Goal: Task Accomplishment & Management: Use online tool/utility

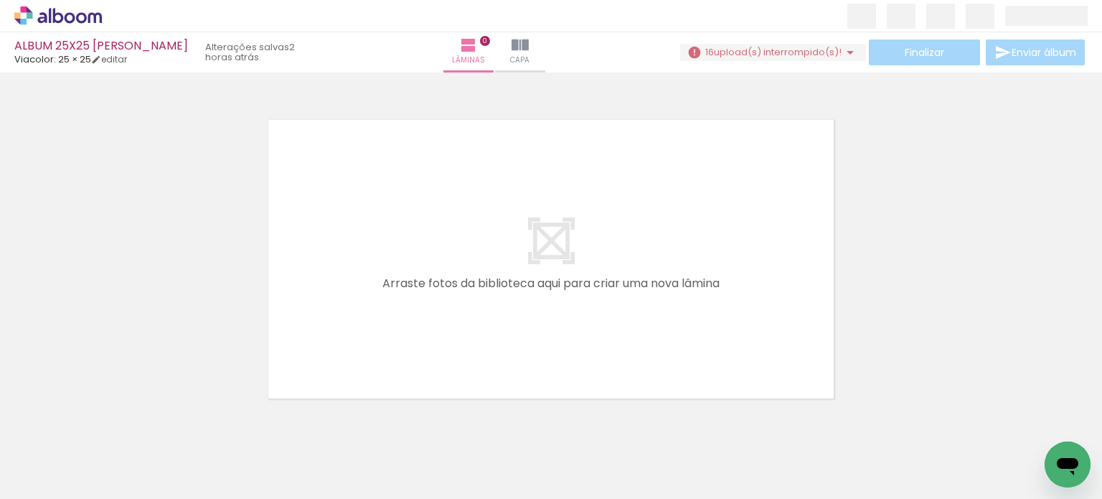
click at [752, 60] on paper-button "16 upload(s) interrompido(s)!" at bounding box center [773, 52] width 186 height 17
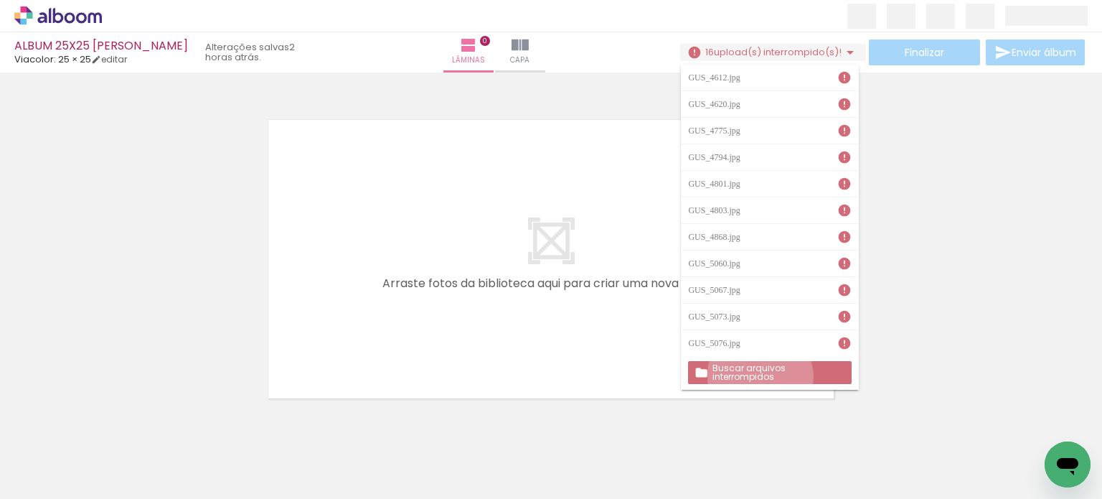
click at [0, 0] on slot "Buscar arquivos interrompidos" at bounding box center [0, 0] width 0 height 0
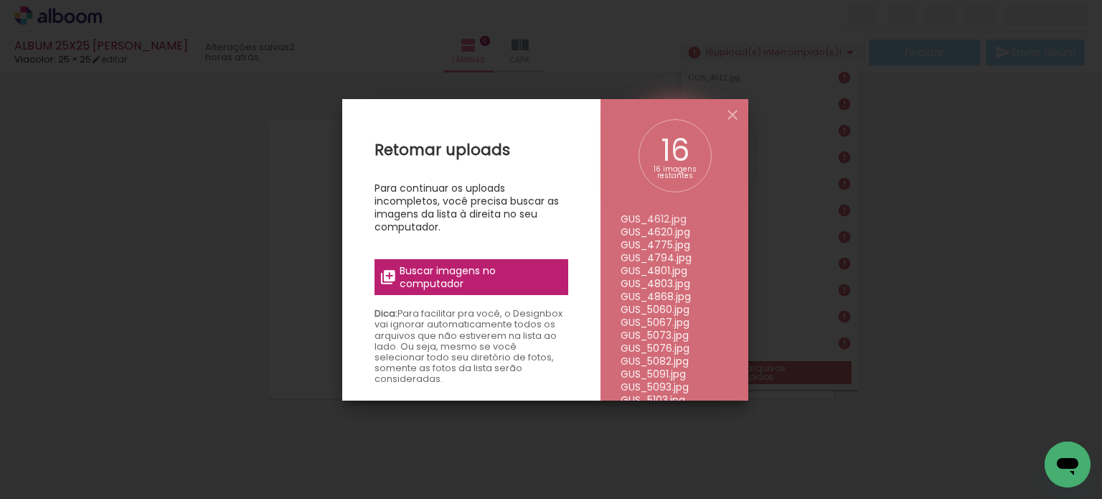
click at [527, 280] on span "Buscar imagens no computador" at bounding box center [480, 277] width 160 height 26
click at [0, 0] on input "file" at bounding box center [0, 0] width 0 height 0
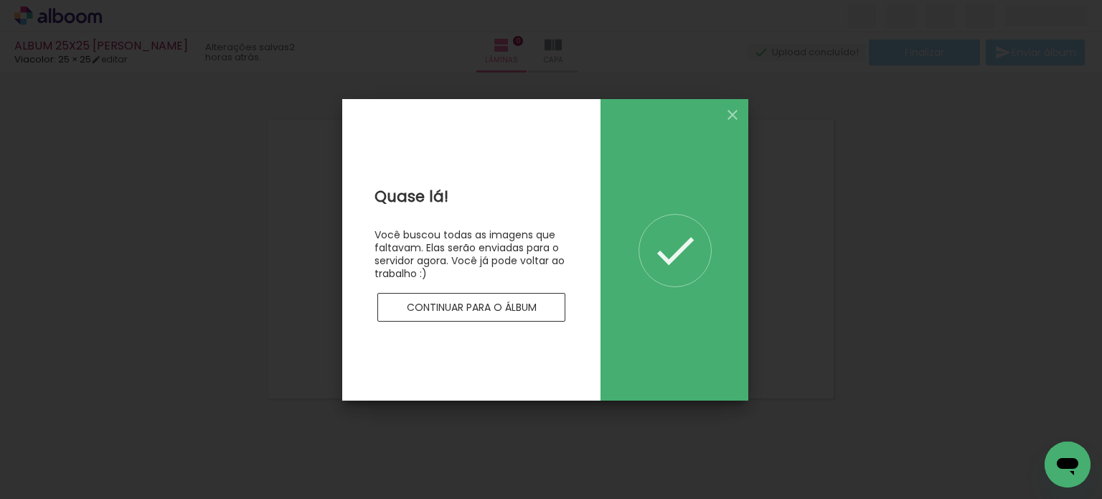
click at [536, 295] on paper-button "Continuar para o álbum" at bounding box center [471, 307] width 188 height 29
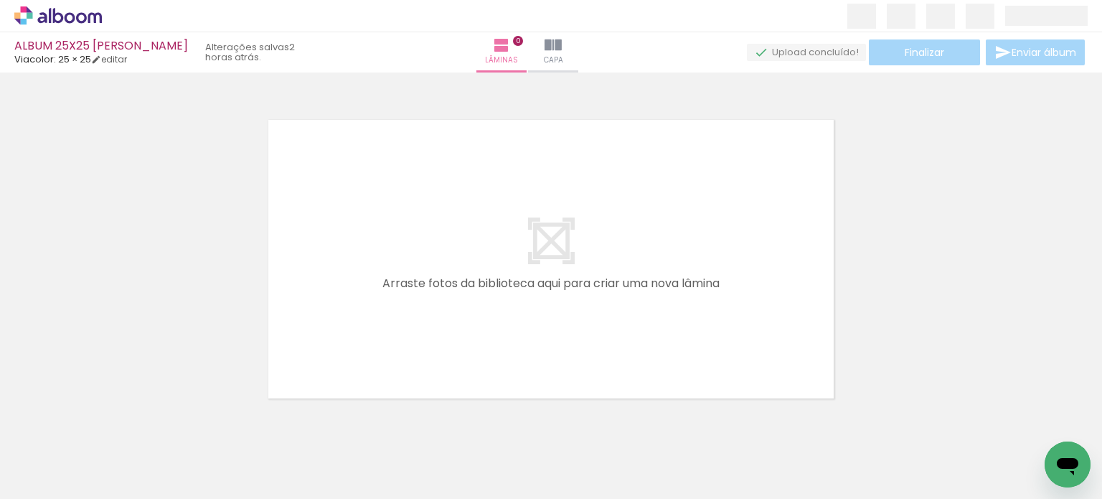
click at [706, 81] on div at bounding box center [551, 240] width 1102 height 326
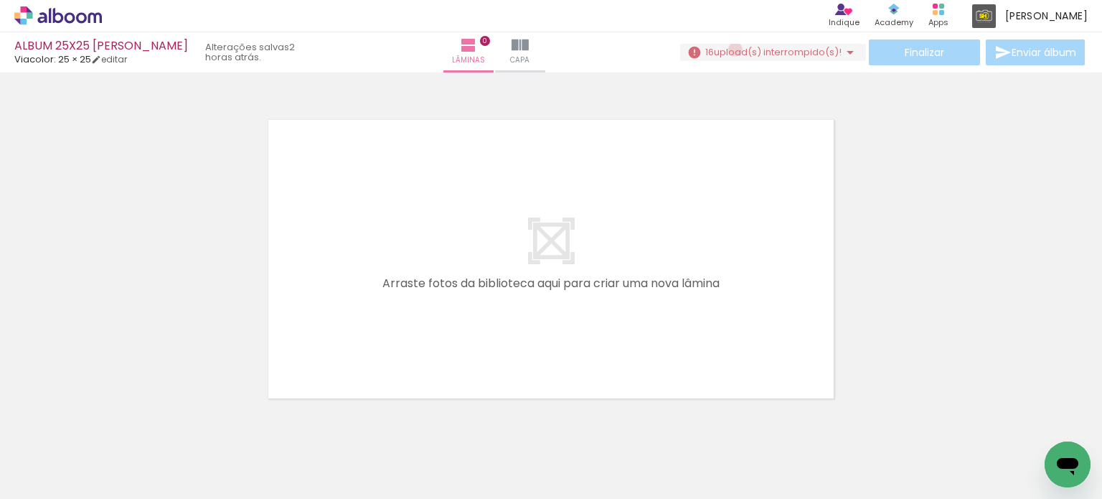
click at [729, 50] on span "upload(s) interrompido(s)!" at bounding box center [778, 52] width 128 height 14
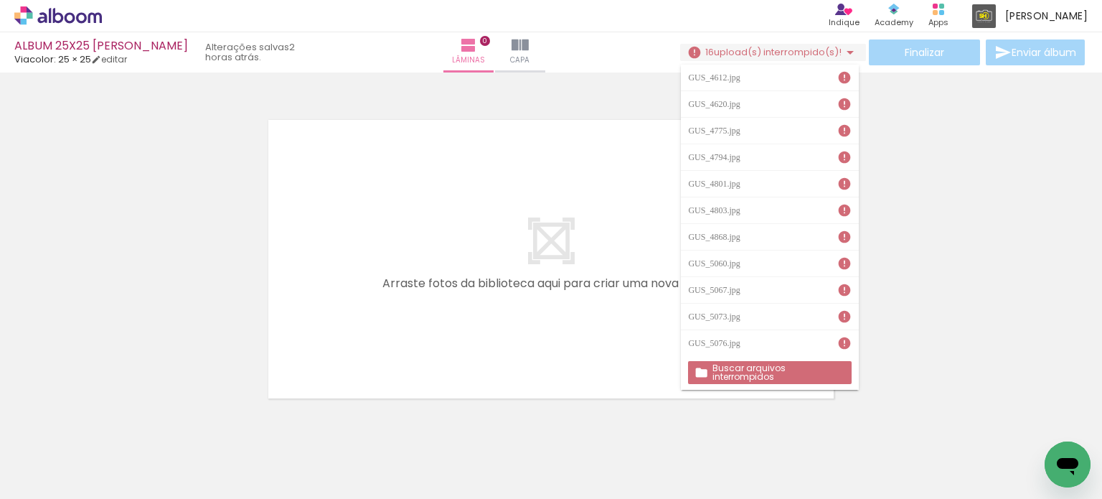
click at [0, 0] on slot "Buscar arquivos interrompidos" at bounding box center [0, 0] width 0 height 0
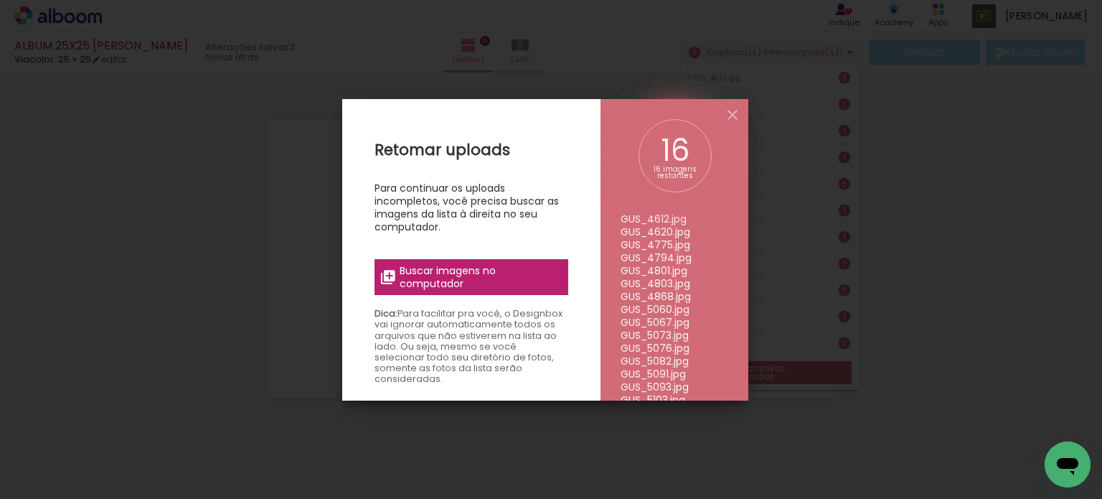
click at [465, 275] on span "Buscar imagens no computador" at bounding box center [480, 277] width 160 height 26
click at [0, 0] on input "file" at bounding box center [0, 0] width 0 height 0
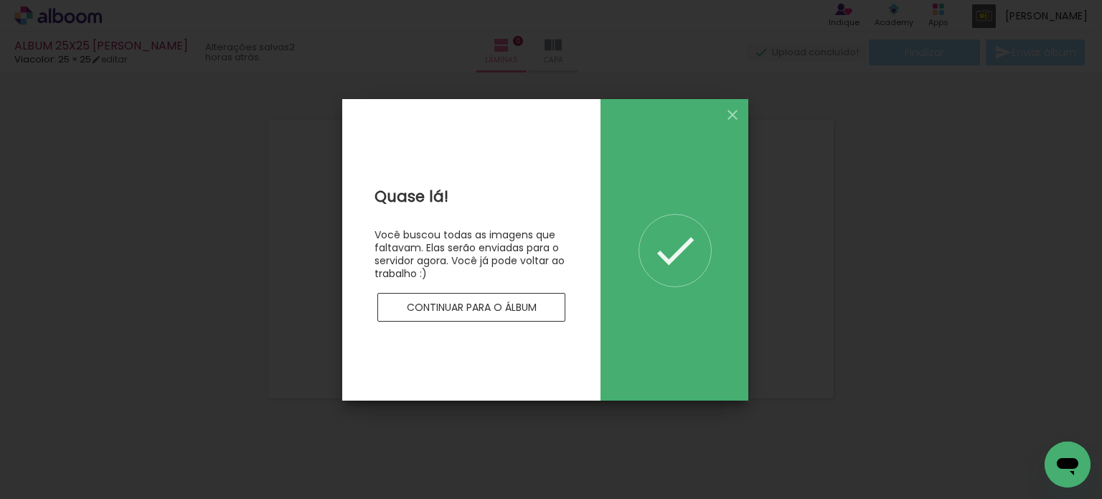
click at [505, 317] on paper-button "Continuar para o álbum" at bounding box center [471, 307] width 188 height 29
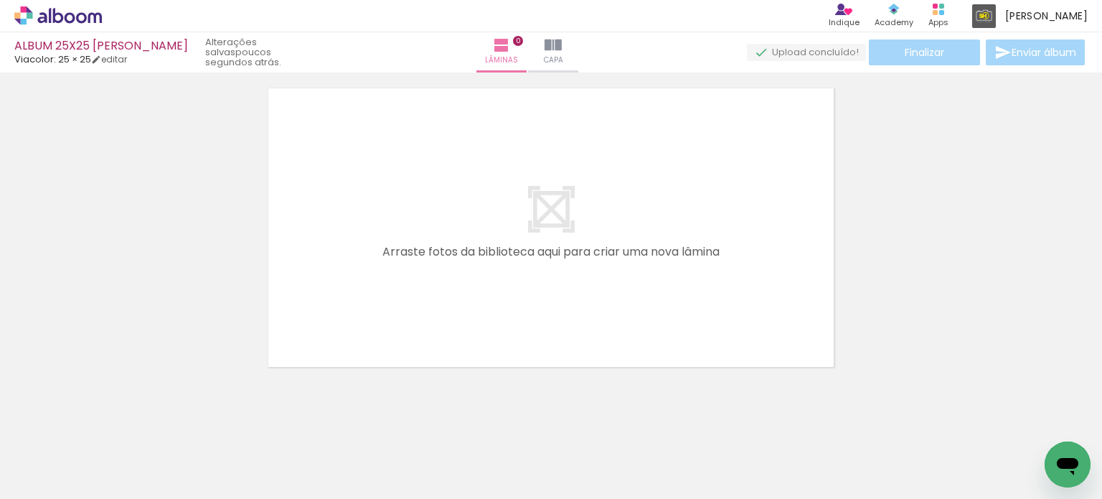
scroll to position [44, 0]
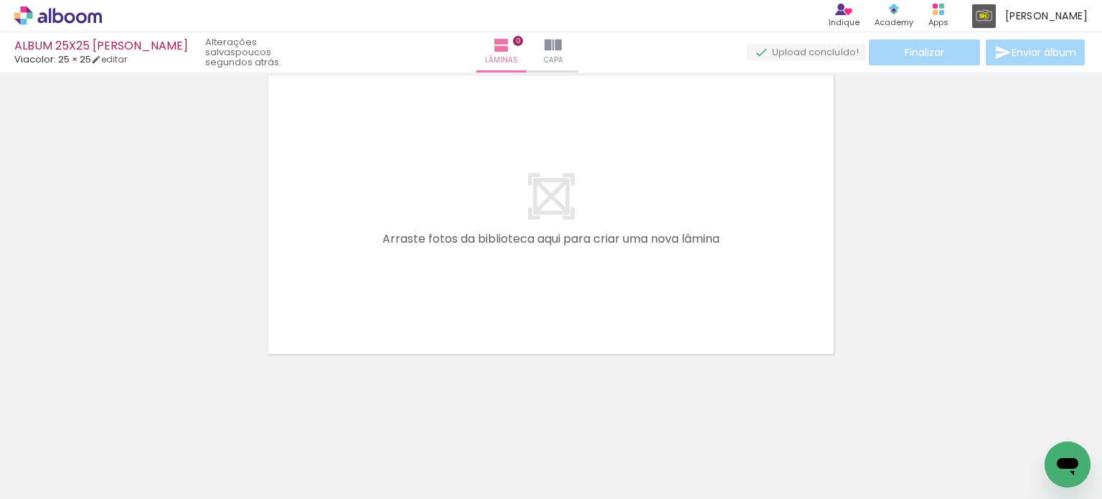
click at [993, 198] on div at bounding box center [551, 196] width 1102 height 326
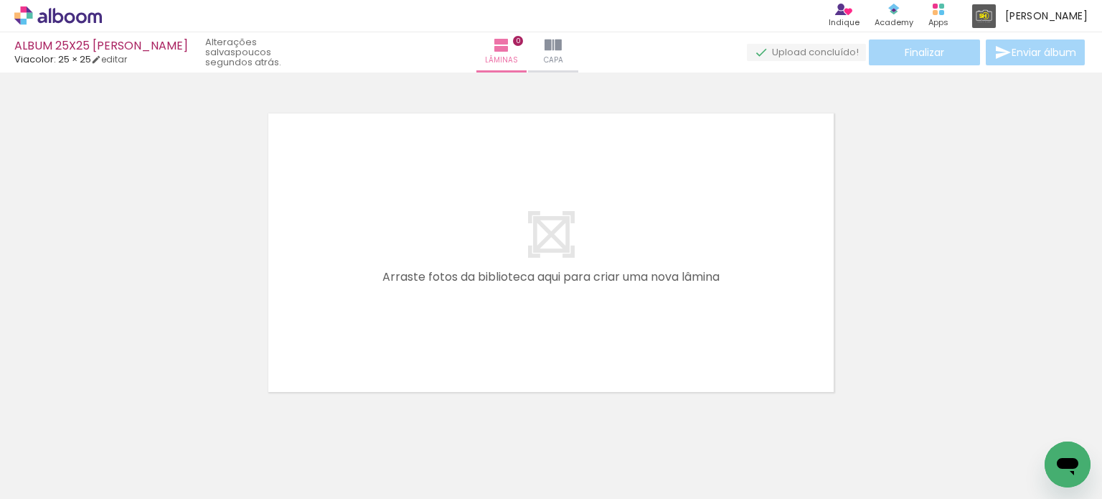
scroll to position [0, 0]
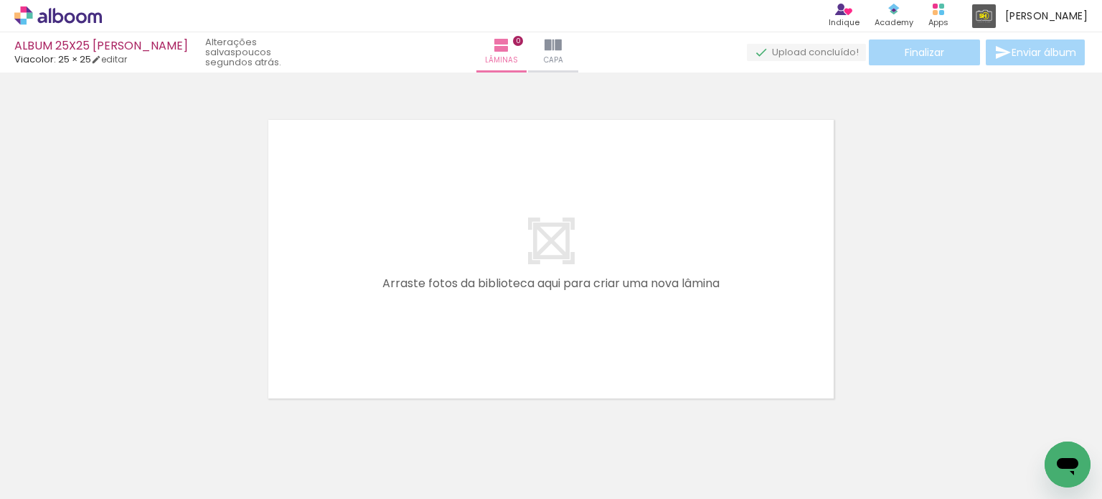
click at [176, 461] on div at bounding box center [143, 450] width 65 height 43
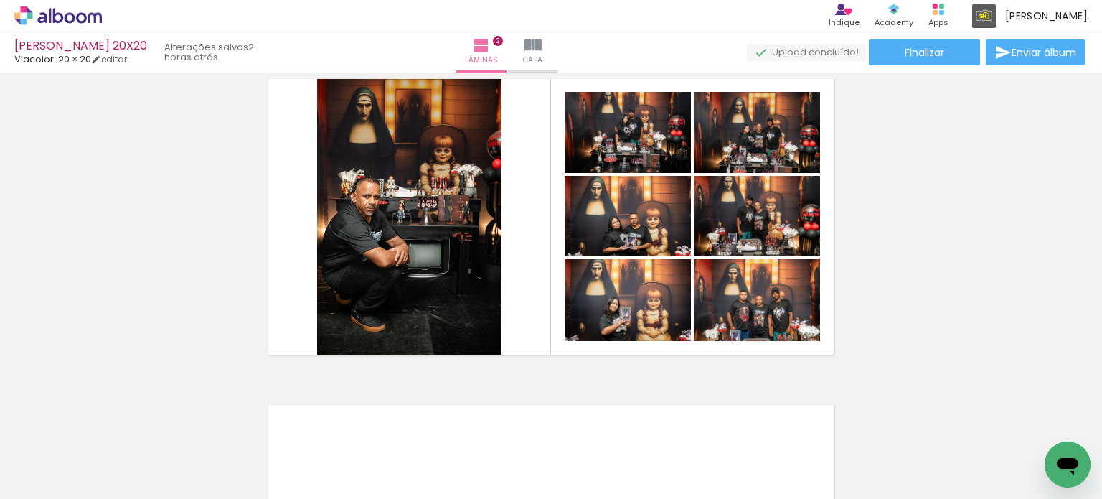
scroll to position [344, 0]
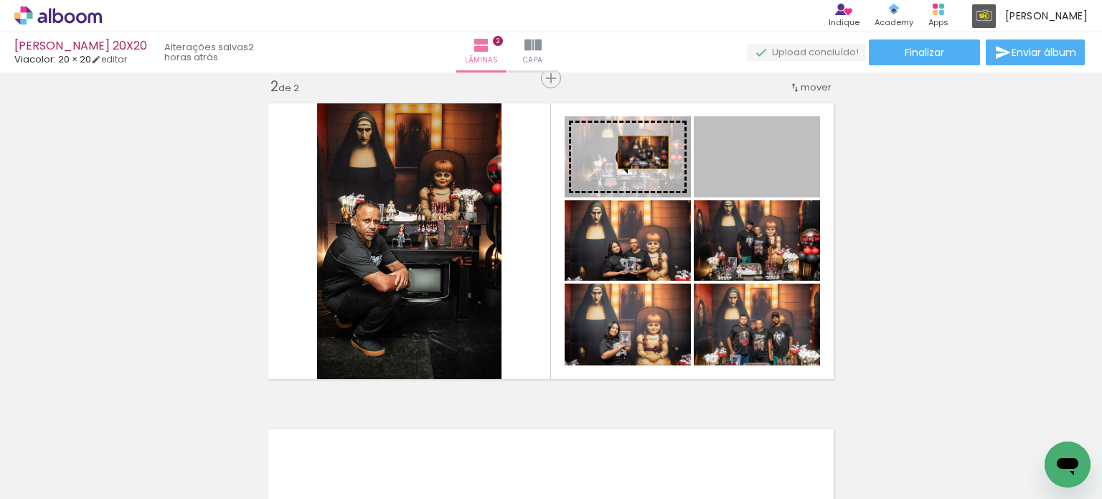
drag, startPoint x: 786, startPoint y: 159, endPoint x: 638, endPoint y: 152, distance: 148.0
click at [0, 0] on slot at bounding box center [0, 0] width 0 height 0
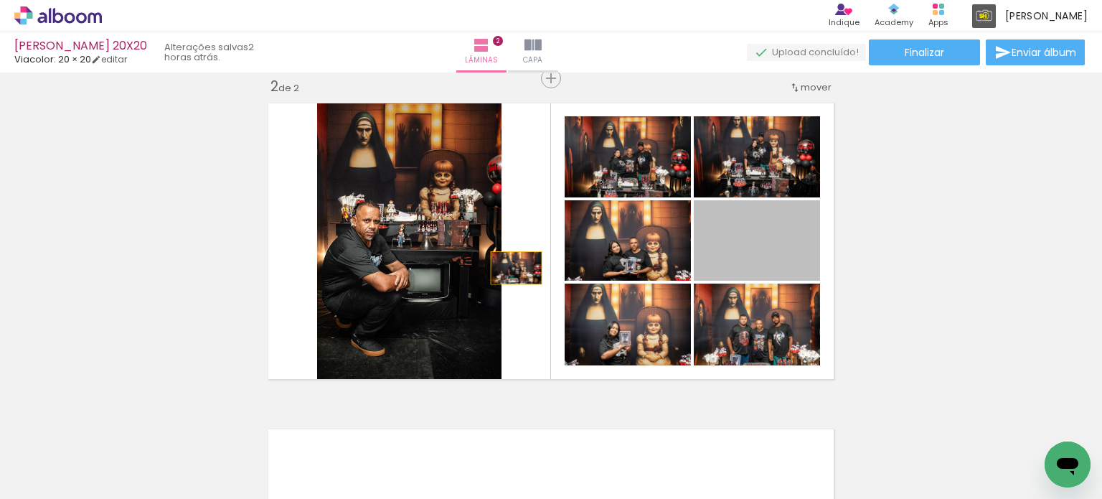
drag, startPoint x: 772, startPoint y: 250, endPoint x: 511, endPoint y: 268, distance: 261.8
click at [511, 268] on quentale-layouter at bounding box center [551, 241] width 580 height 290
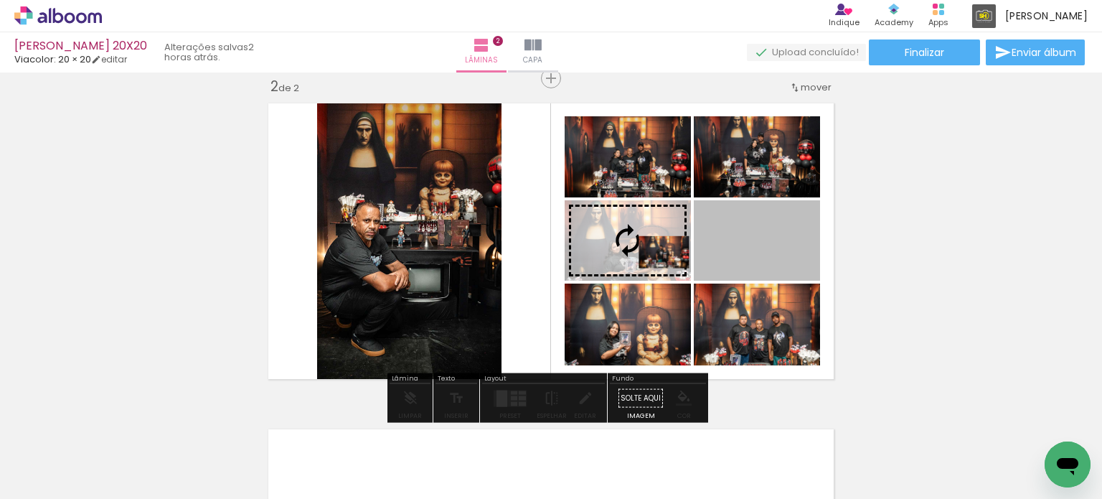
drag, startPoint x: 735, startPoint y: 248, endPoint x: 659, endPoint y: 252, distance: 76.1
click at [0, 0] on slot at bounding box center [0, 0] width 0 height 0
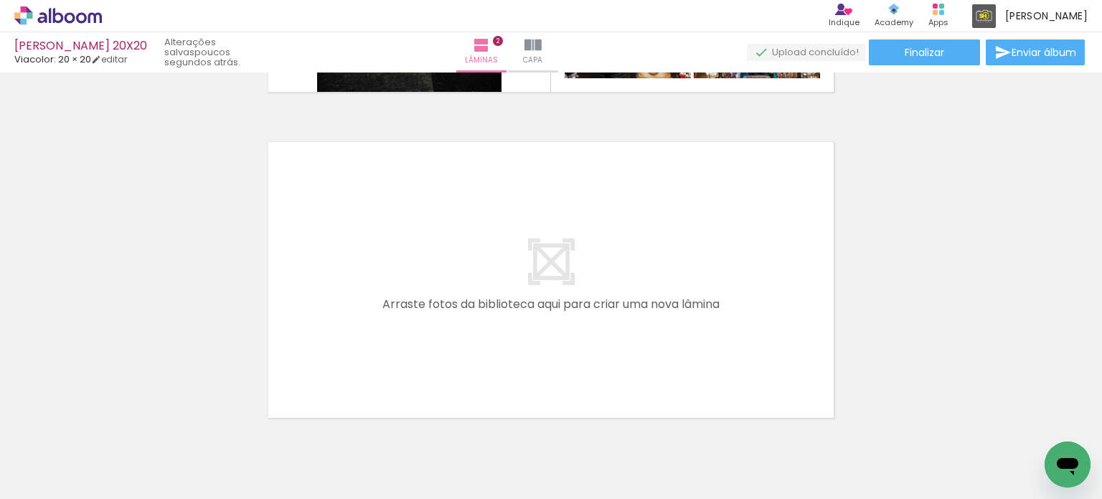
scroll to position [0, 0]
drag, startPoint x: 154, startPoint y: 471, endPoint x: 222, endPoint y: 445, distance: 72.9
click at [380, 301] on quentale-workspace at bounding box center [551, 249] width 1102 height 499
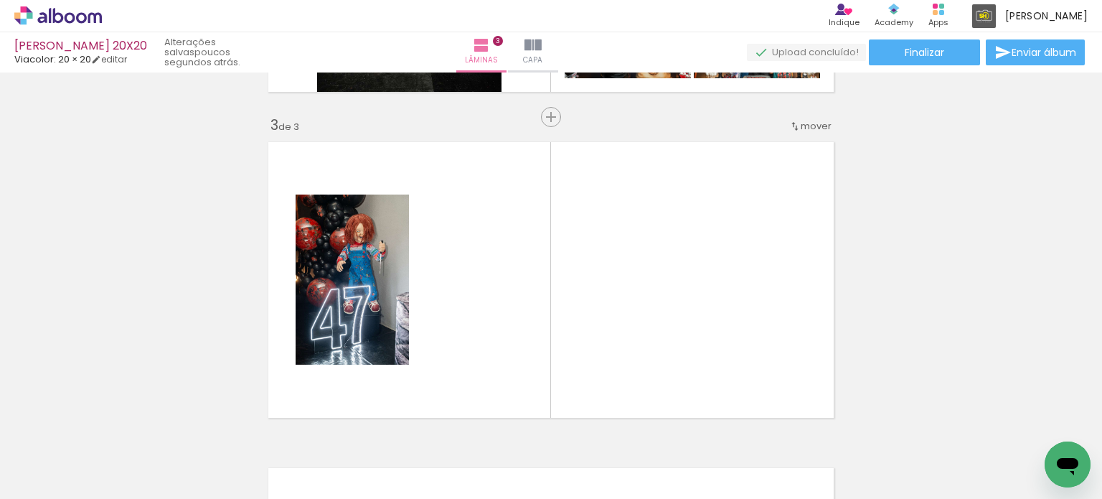
scroll to position [669, 0]
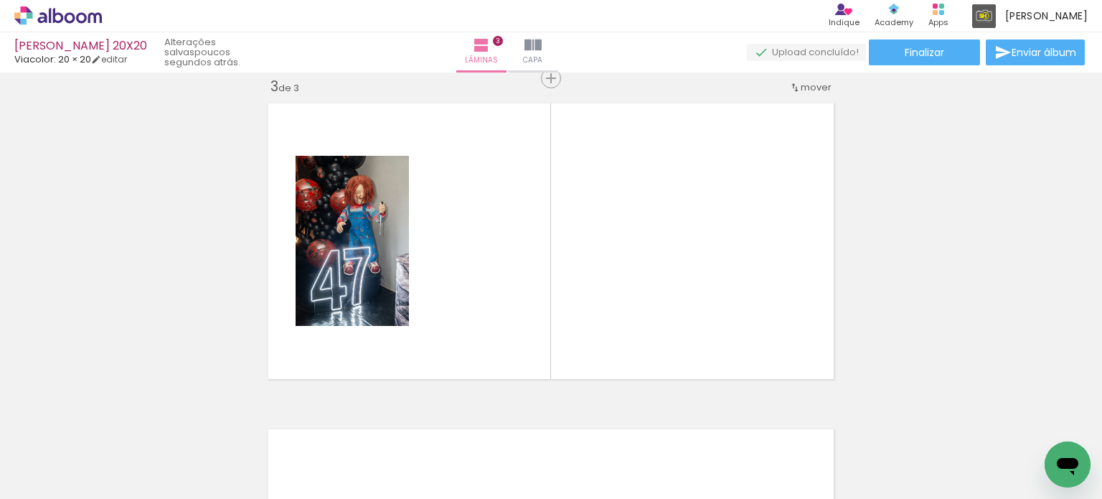
drag, startPoint x: 460, startPoint y: 459, endPoint x: 490, endPoint y: 293, distance: 167.8
click at [490, 293] on quentale-workspace at bounding box center [551, 249] width 1102 height 499
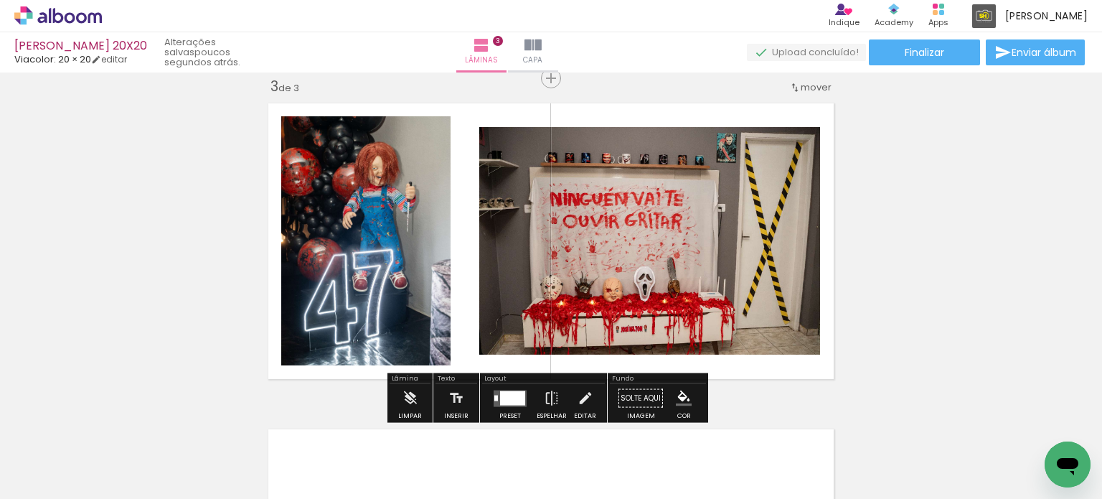
drag, startPoint x: 728, startPoint y: 466, endPoint x: 700, endPoint y: 344, distance: 125.1
click at [700, 344] on quentale-workspace at bounding box center [551, 249] width 1102 height 499
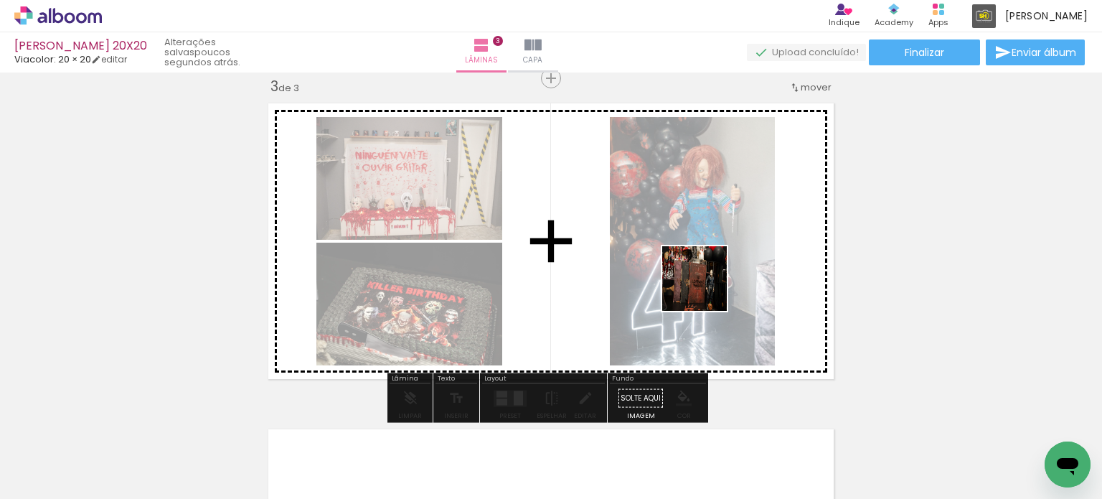
drag, startPoint x: 807, startPoint y: 459, endPoint x: 749, endPoint y: 395, distance: 85.9
click at [700, 278] on quentale-workspace at bounding box center [551, 249] width 1102 height 499
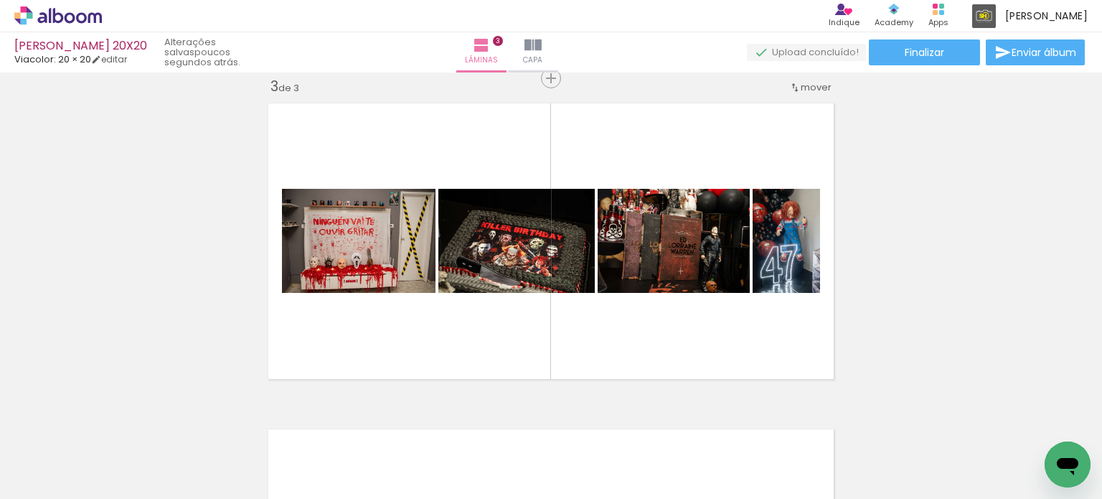
scroll to position [0, 922]
drag, startPoint x: 697, startPoint y: 456, endPoint x: 682, endPoint y: 372, distance: 86.1
click at [669, 293] on quentale-workspace at bounding box center [551, 249] width 1102 height 499
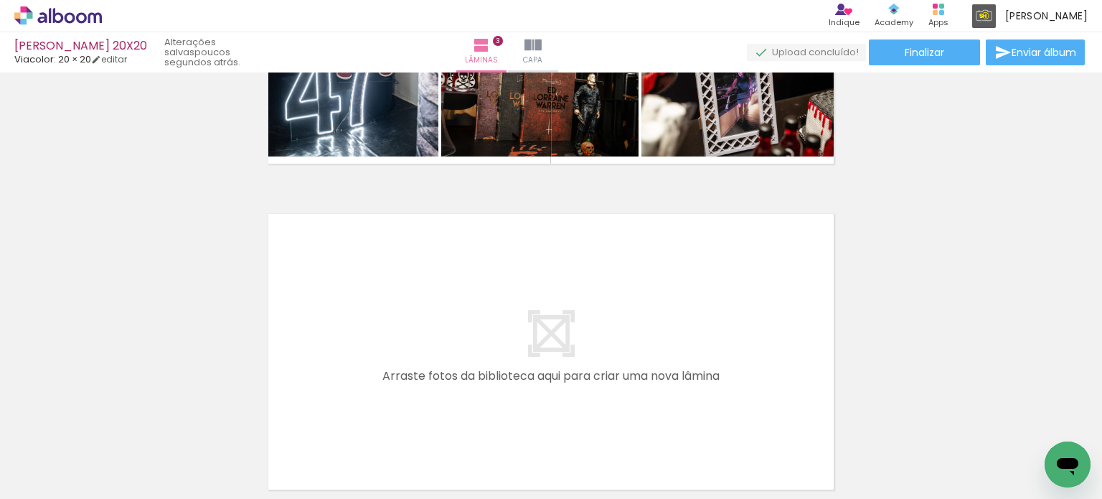
scroll to position [0, 0]
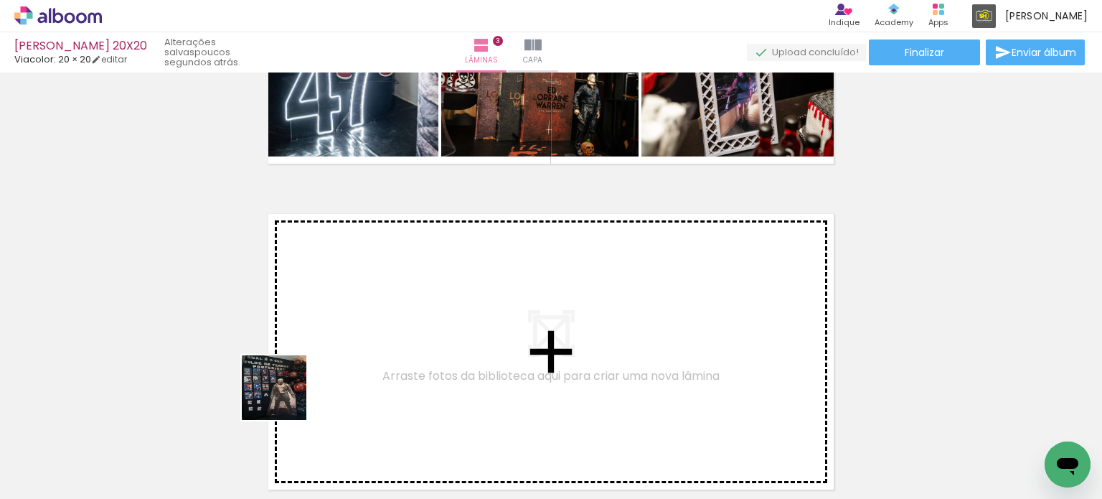
drag, startPoint x: 150, startPoint y: 453, endPoint x: 316, endPoint y: 410, distance: 171.1
click at [389, 352] on quentale-workspace at bounding box center [551, 249] width 1102 height 499
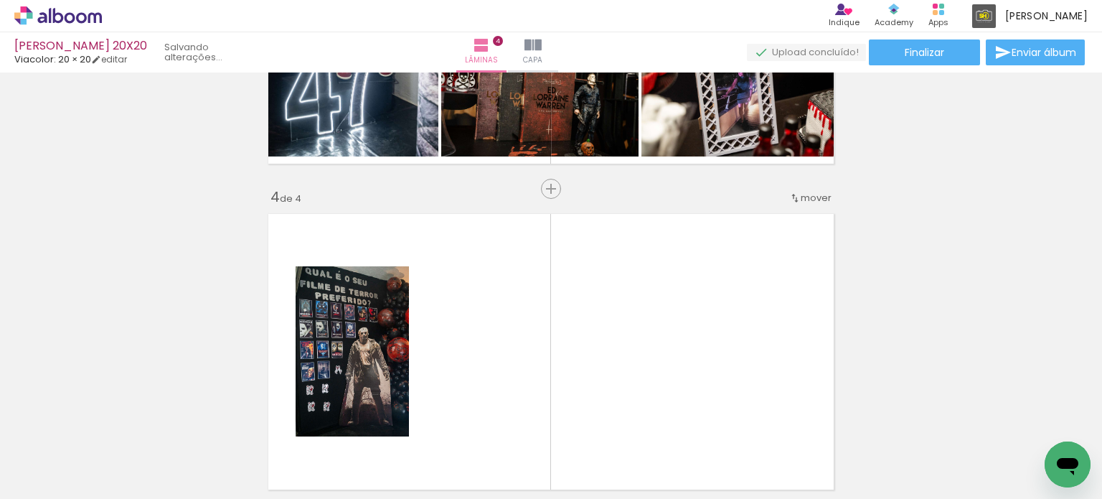
drag, startPoint x: 152, startPoint y: 448, endPoint x: 492, endPoint y: 352, distance: 353.4
click at [492, 353] on quentale-workspace at bounding box center [551, 249] width 1102 height 499
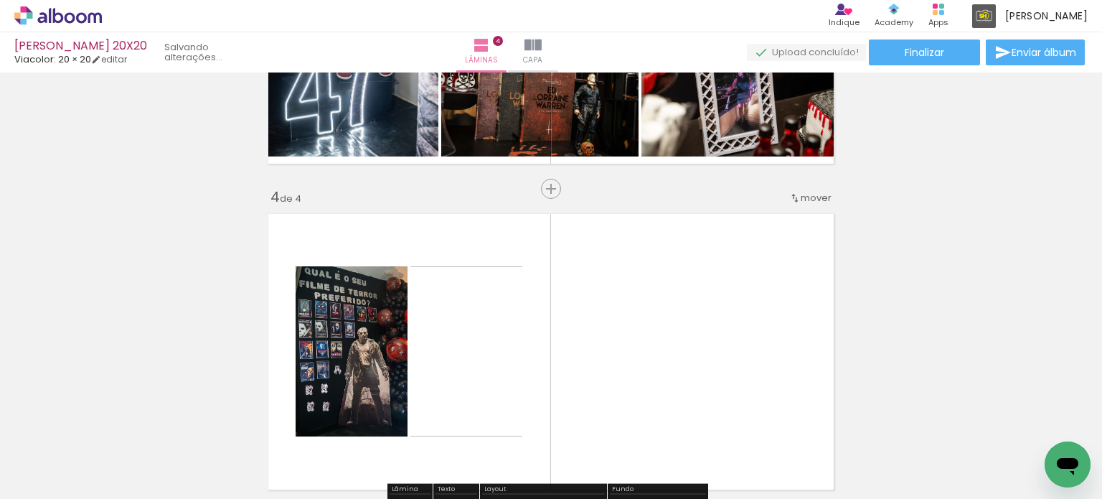
scroll to position [995, 0]
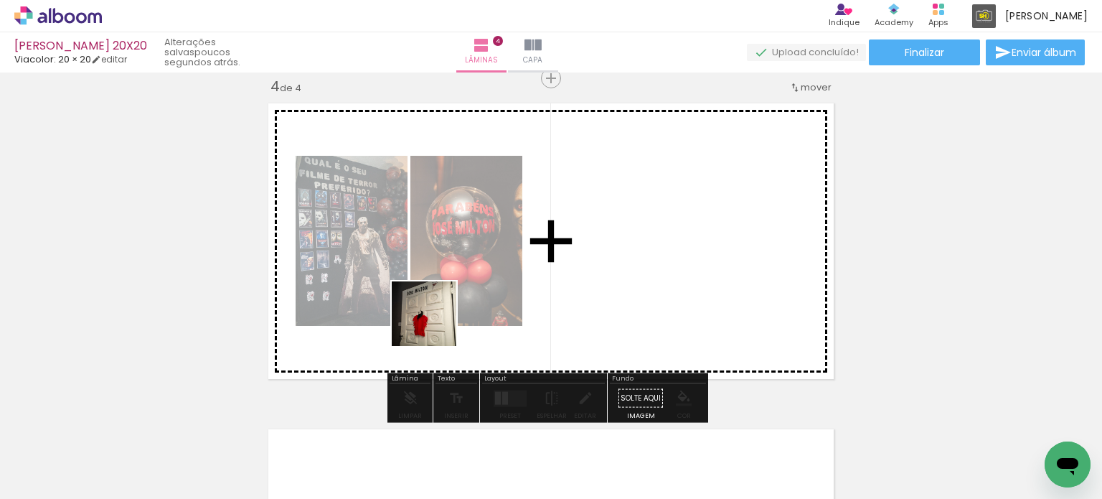
drag, startPoint x: 298, startPoint y: 461, endPoint x: 435, endPoint y: 324, distance: 193.3
click at [435, 324] on quentale-workspace at bounding box center [551, 249] width 1102 height 499
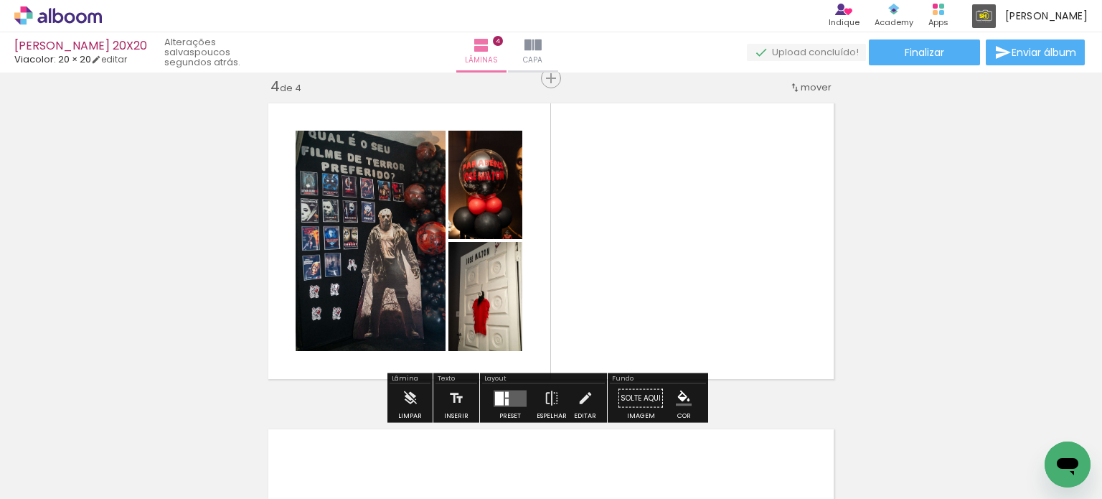
drag, startPoint x: 385, startPoint y: 457, endPoint x: 531, endPoint y: 247, distance: 256.2
click at [531, 247] on quentale-workspace at bounding box center [551, 249] width 1102 height 499
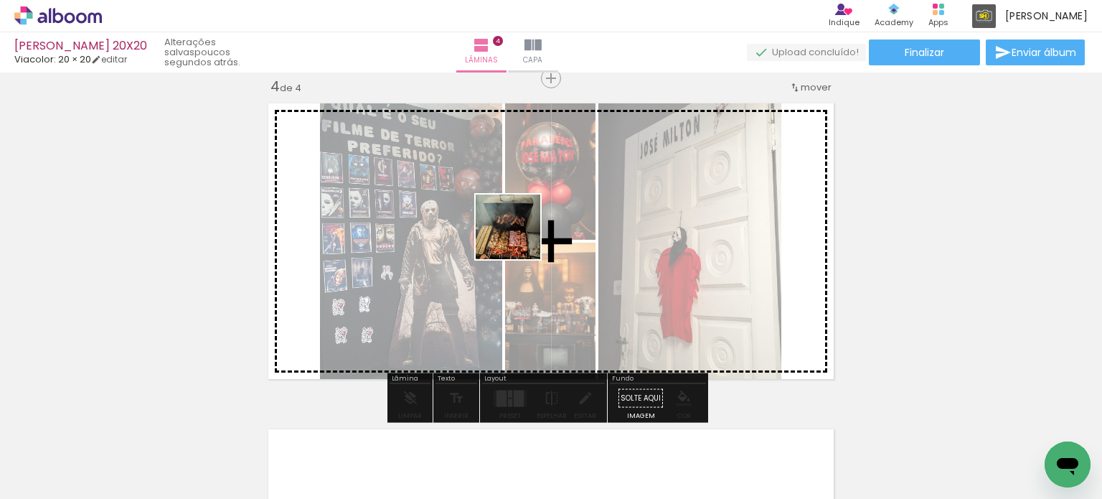
drag, startPoint x: 302, startPoint y: 451, endPoint x: 519, endPoint y: 238, distance: 304.4
click at [519, 238] on quentale-workspace at bounding box center [551, 249] width 1102 height 499
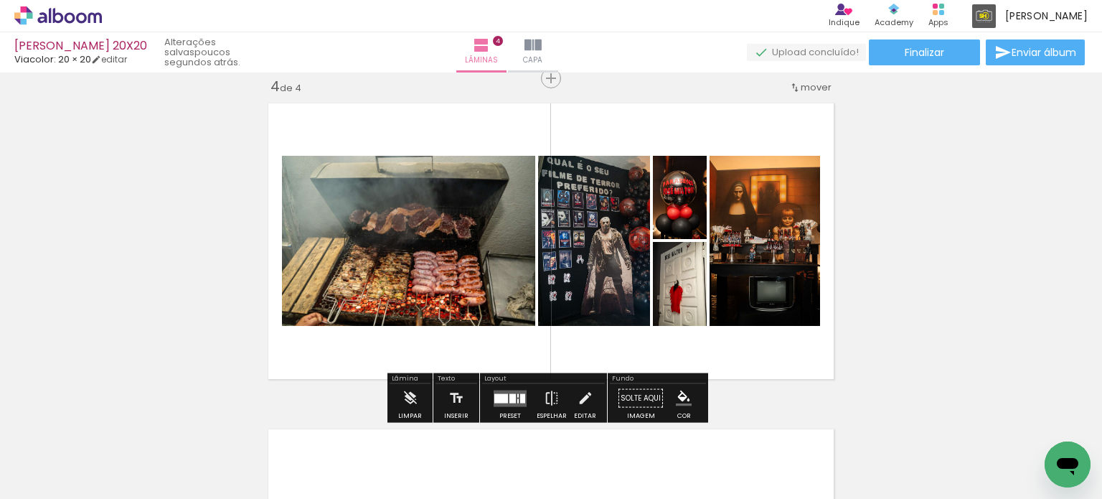
drag, startPoint x: 398, startPoint y: 463, endPoint x: 517, endPoint y: 323, distance: 183.8
click at [517, 323] on quentale-workspace at bounding box center [551, 249] width 1102 height 499
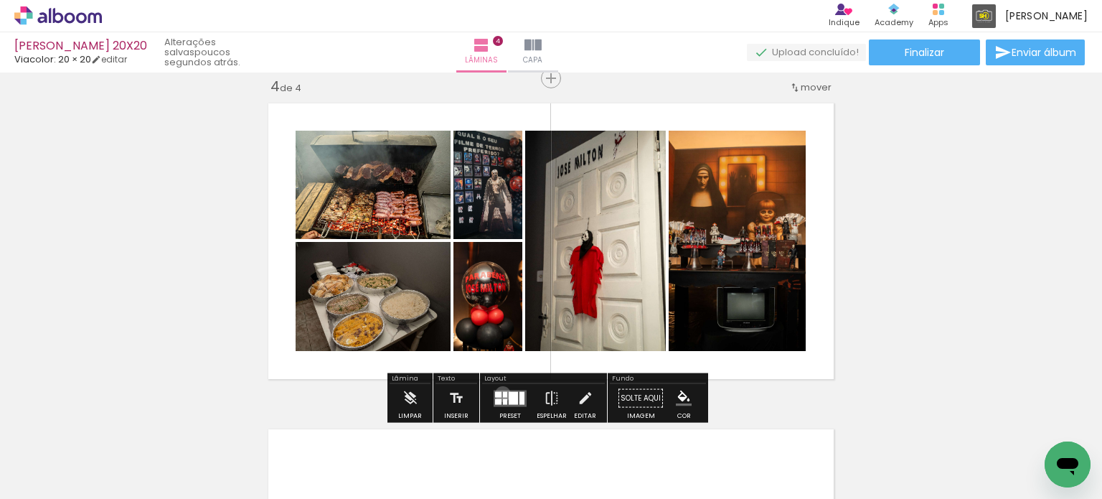
click at [503, 394] on div at bounding box center [505, 394] width 4 height 6
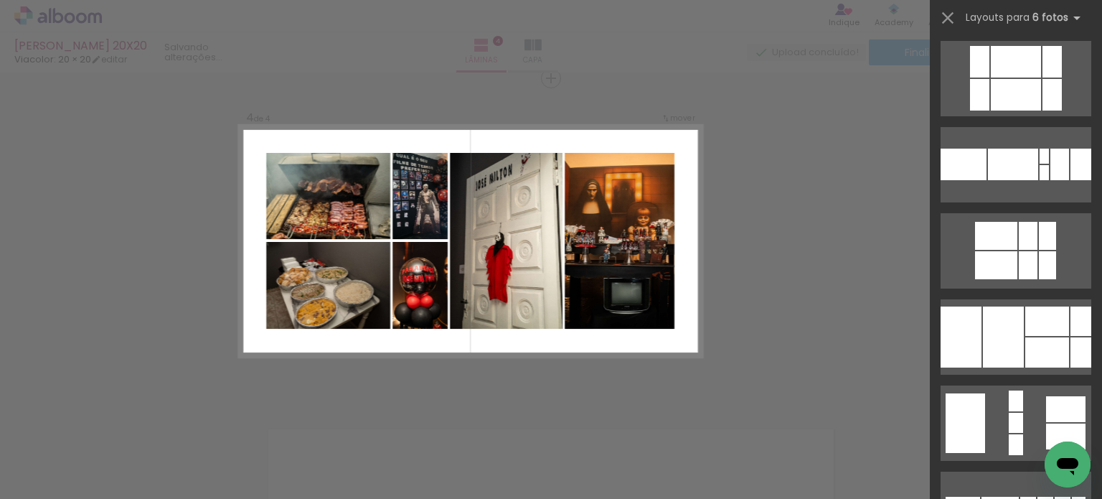
scroll to position [574, 0]
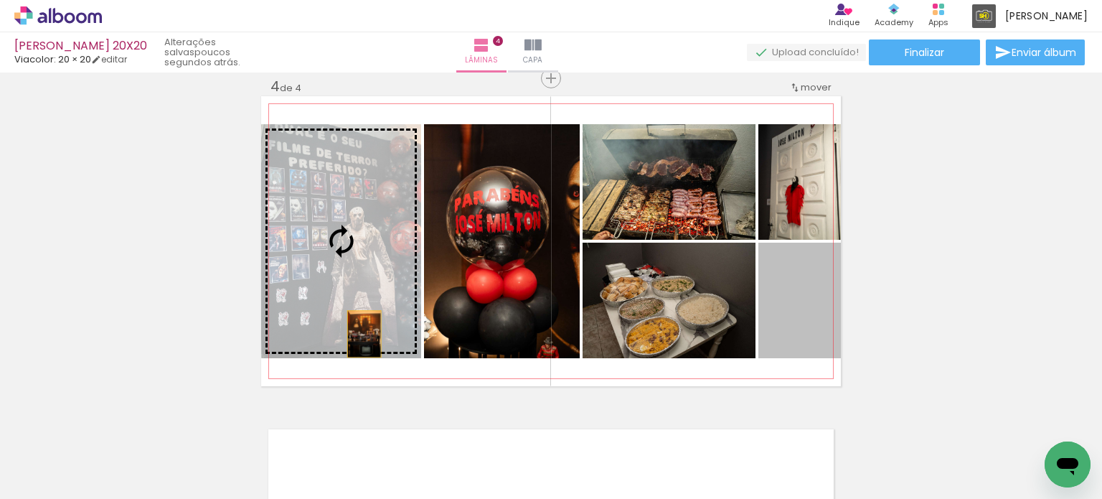
drag, startPoint x: 776, startPoint y: 318, endPoint x: 359, endPoint y: 334, distance: 417.9
click at [0, 0] on slot at bounding box center [0, 0] width 0 height 0
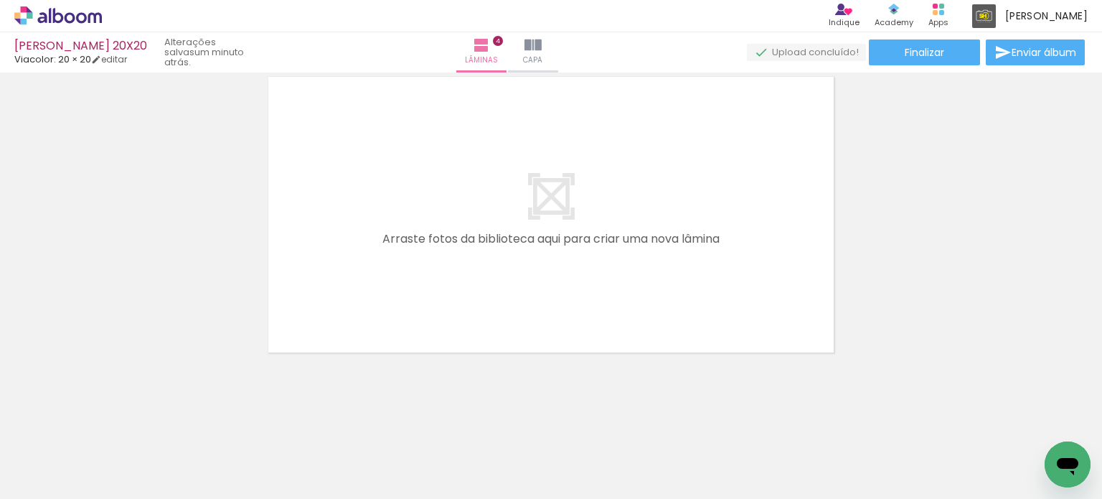
scroll to position [0, 0]
drag, startPoint x: 457, startPoint y: 455, endPoint x: 634, endPoint y: 431, distance: 178.9
click at [452, 271] on quentale-workspace at bounding box center [551, 249] width 1102 height 499
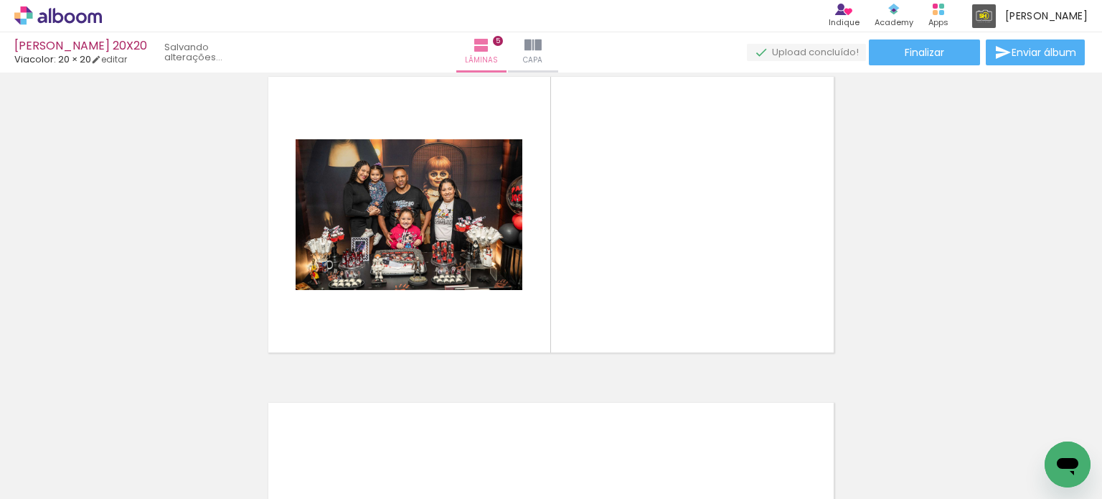
scroll to position [1321, 0]
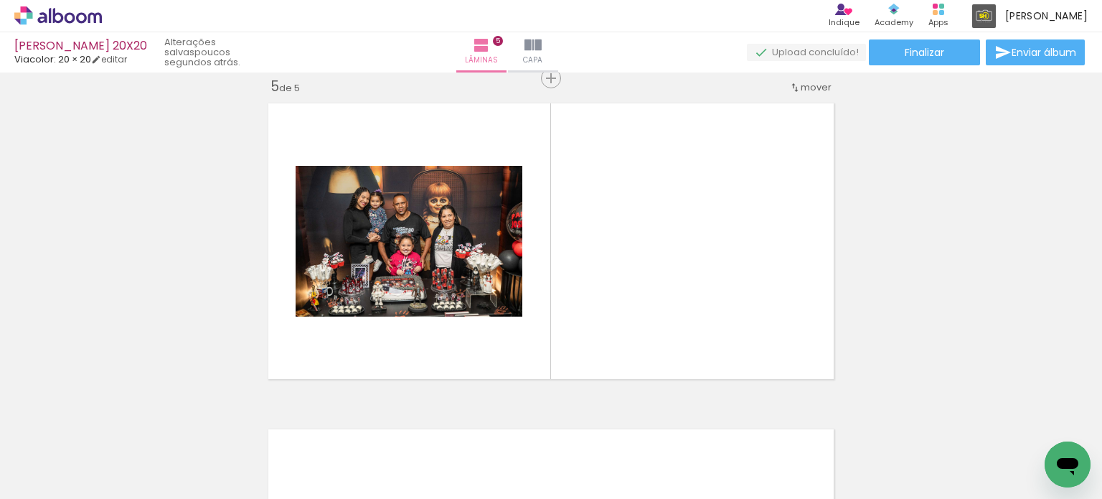
drag, startPoint x: 537, startPoint y: 459, endPoint x: 544, endPoint y: 312, distance: 146.6
click at [537, 292] on quentale-workspace at bounding box center [551, 249] width 1102 height 499
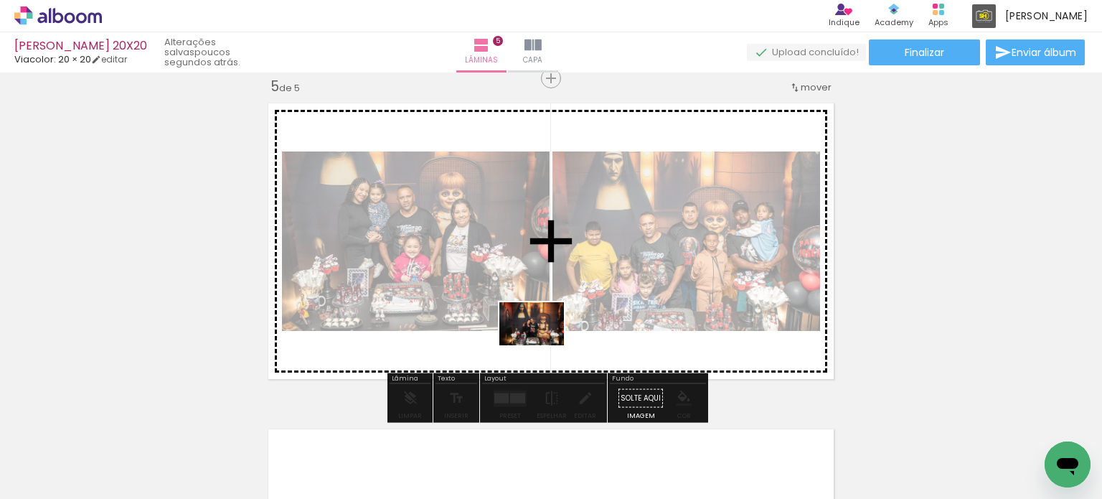
drag, startPoint x: 545, startPoint y: 450, endPoint x: 542, endPoint y: 345, distance: 104.8
click at [542, 345] on quentale-workspace at bounding box center [551, 249] width 1102 height 499
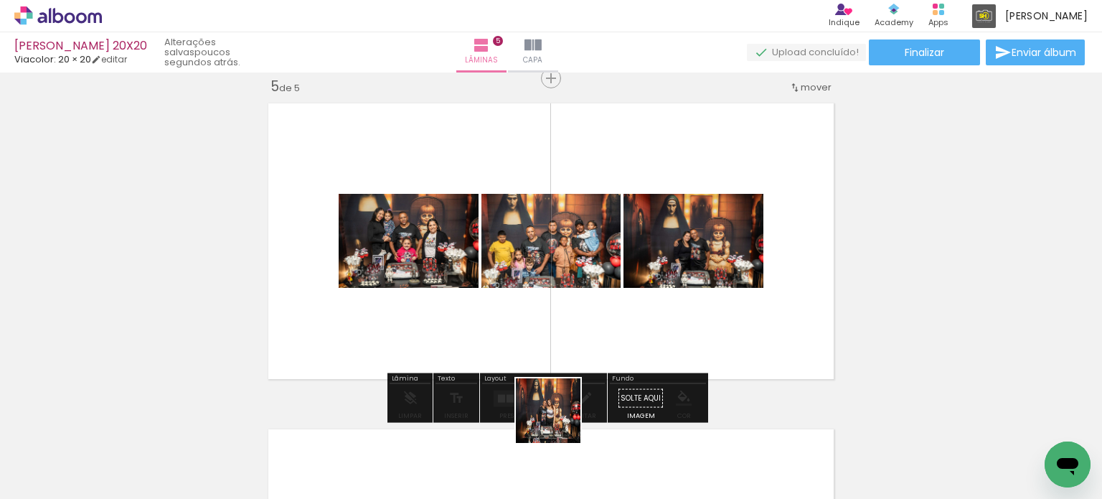
drag, startPoint x: 563, startPoint y: 472, endPoint x: 550, endPoint y: 318, distance: 154.8
click at [550, 318] on quentale-workspace at bounding box center [551, 249] width 1102 height 499
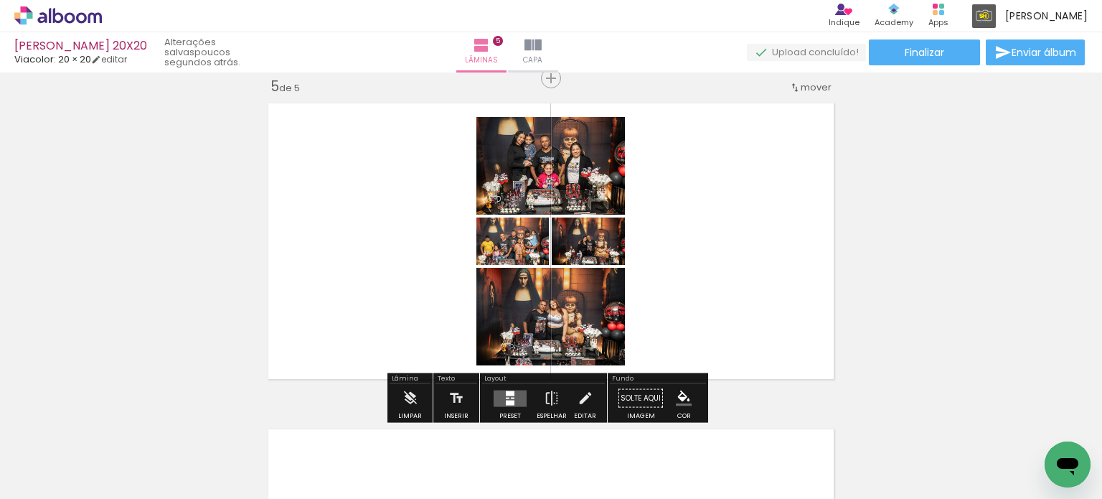
drag, startPoint x: 530, startPoint y: 466, endPoint x: 531, endPoint y: 339, distance: 127.0
click at [531, 339] on quentale-workspace at bounding box center [551, 249] width 1102 height 499
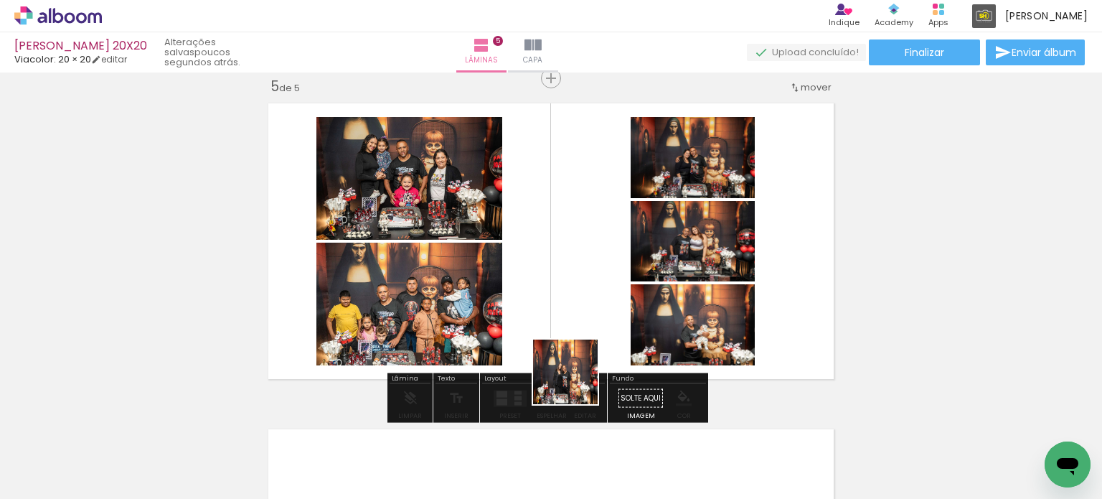
drag, startPoint x: 556, startPoint y: 465, endPoint x: 577, endPoint y: 372, distance: 94.9
click at [577, 372] on quentale-workspace at bounding box center [551, 249] width 1102 height 499
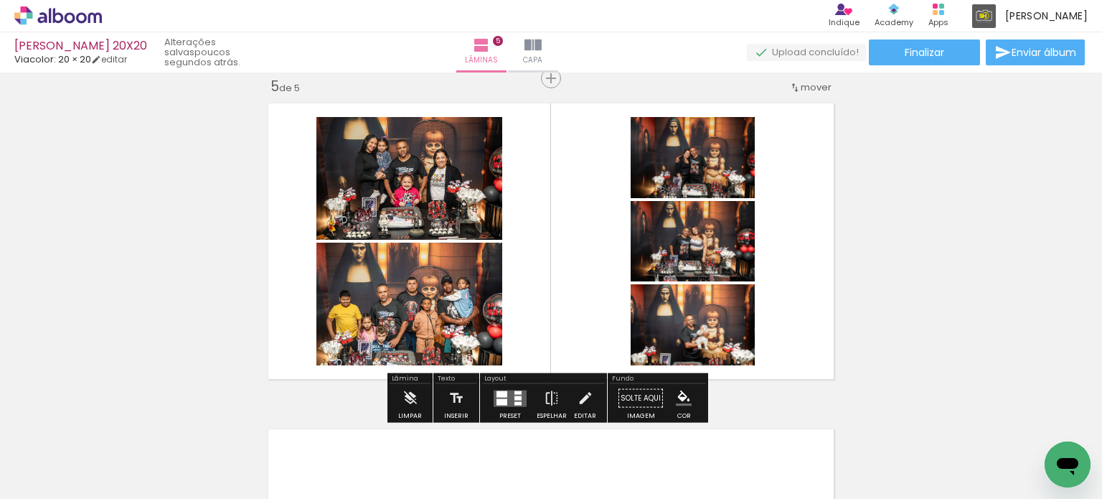
drag, startPoint x: 551, startPoint y: 459, endPoint x: 561, endPoint y: 344, distance: 114.5
click at [561, 347] on quentale-workspace at bounding box center [551, 249] width 1102 height 499
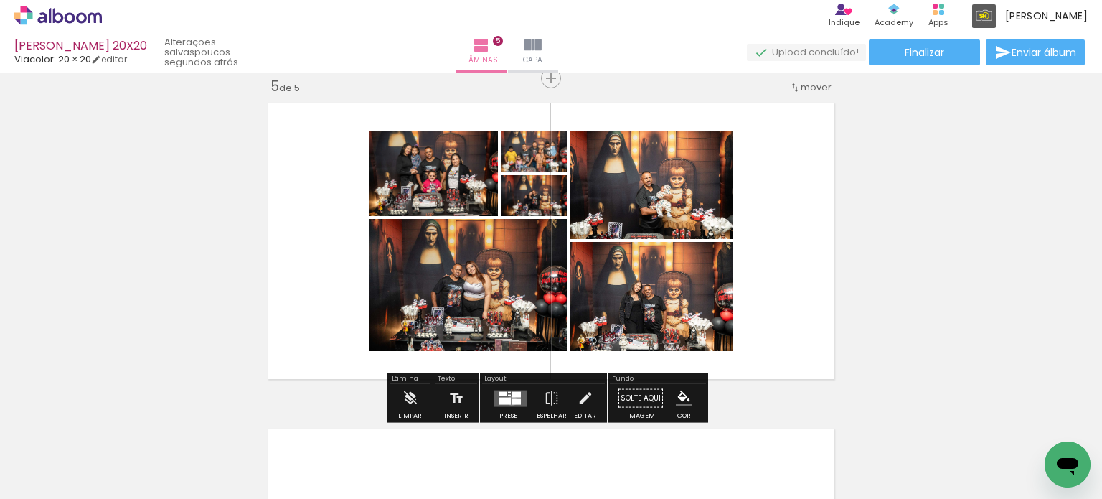
click at [512, 400] on div at bounding box center [516, 401] width 9 height 6
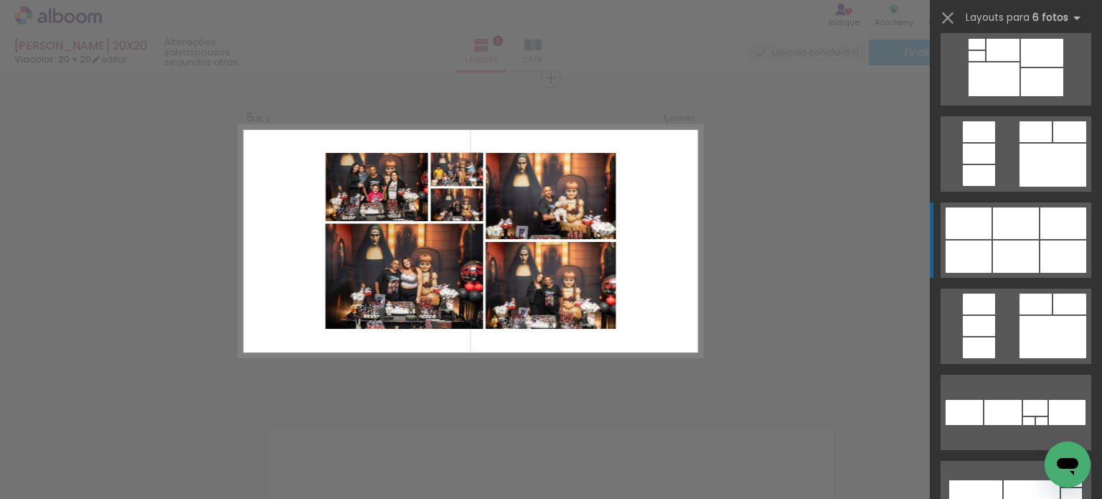
scroll to position [1220, 0]
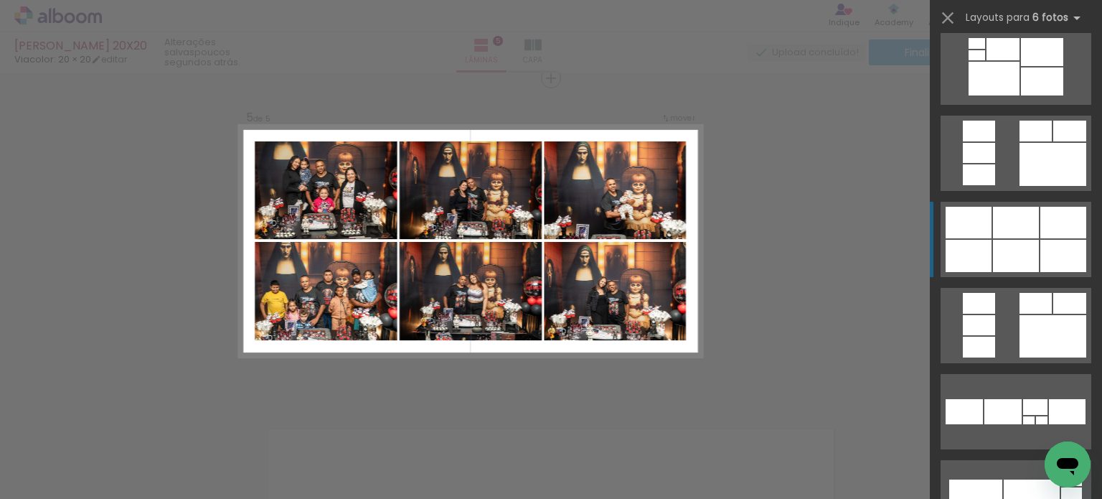
click at [1019, 222] on div at bounding box center [1016, 223] width 46 height 32
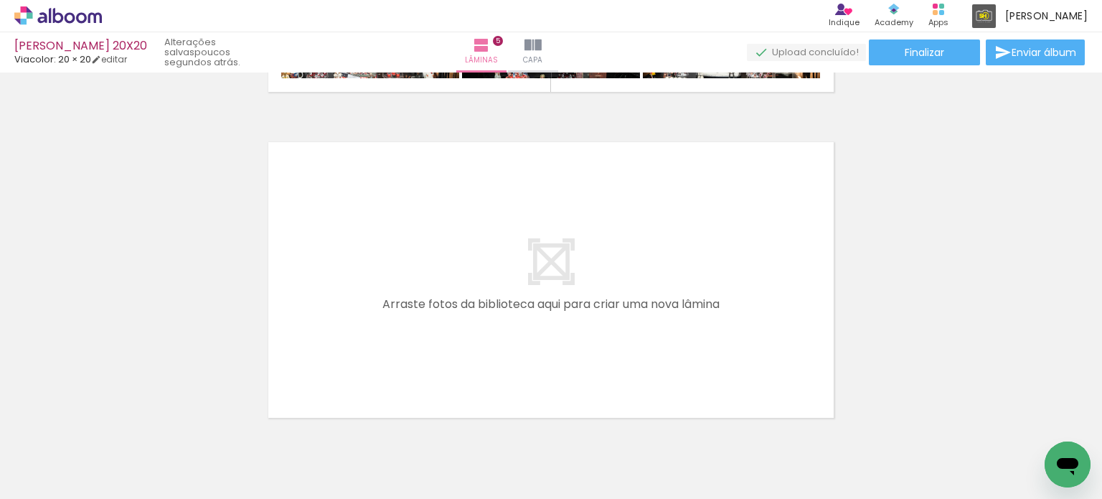
scroll to position [0, 225]
click at [390, 269] on quentale-workspace at bounding box center [551, 249] width 1102 height 499
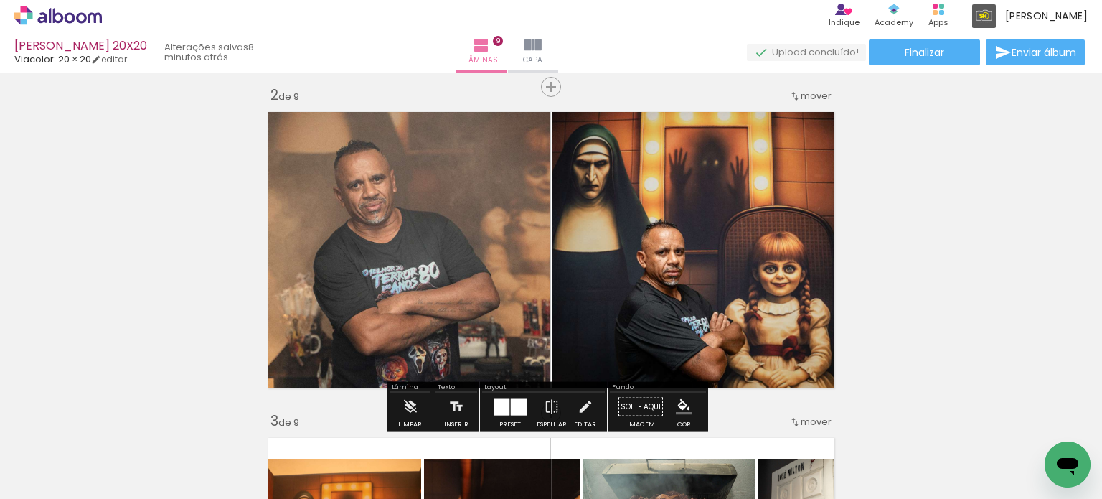
scroll to position [359, 0]
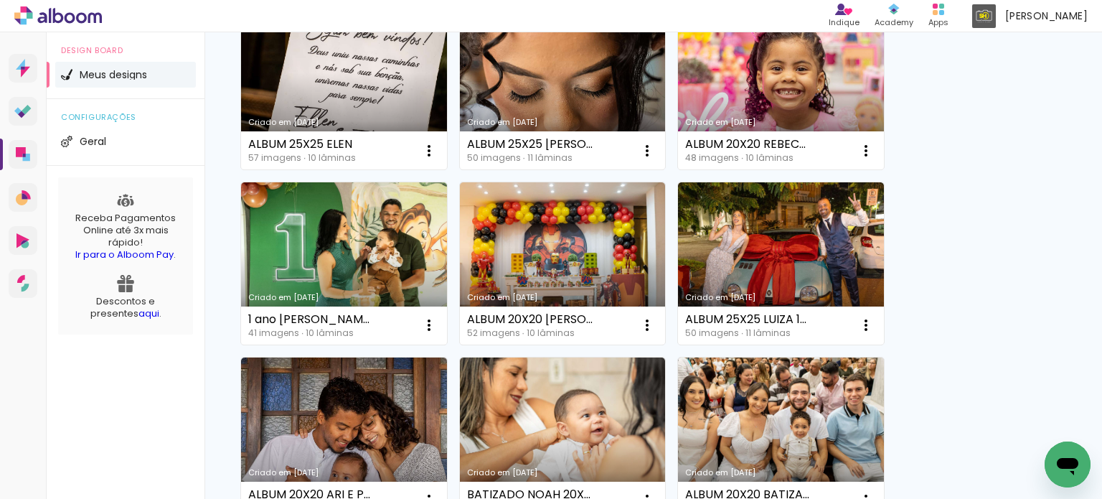
scroll to position [718, 0]
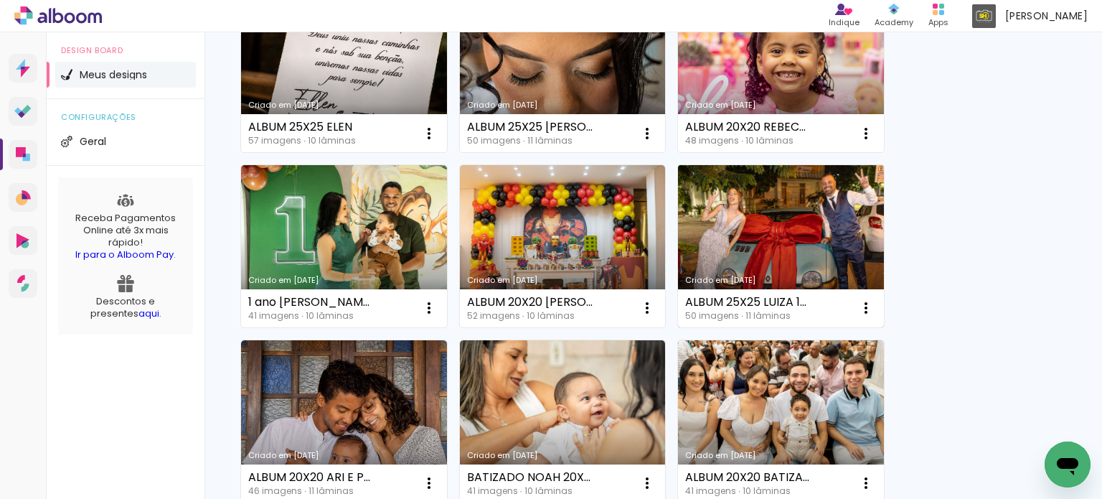
click at [738, 208] on link "Criado em [DATE]" at bounding box center [781, 246] width 206 height 162
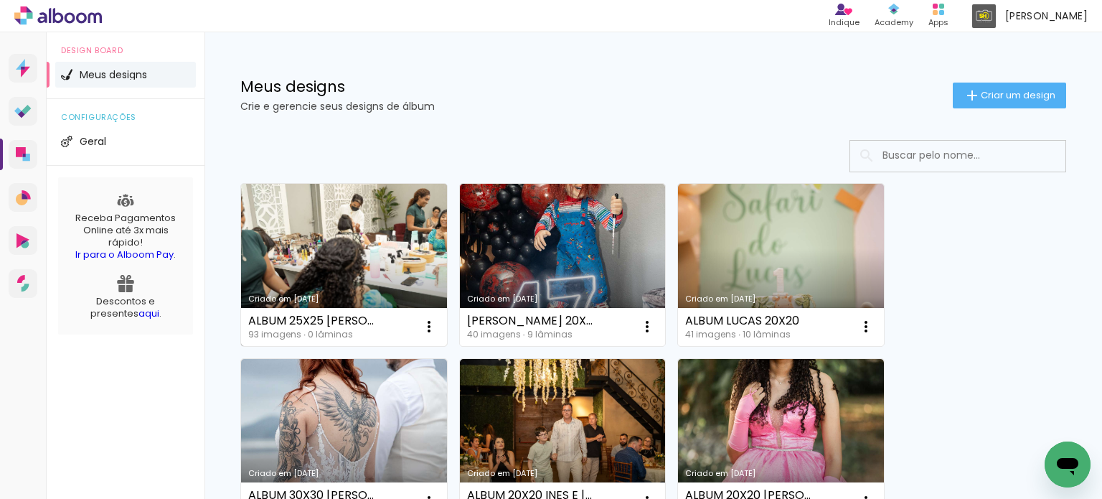
click at [399, 204] on link "Criado em [DATE]" at bounding box center [344, 265] width 206 height 162
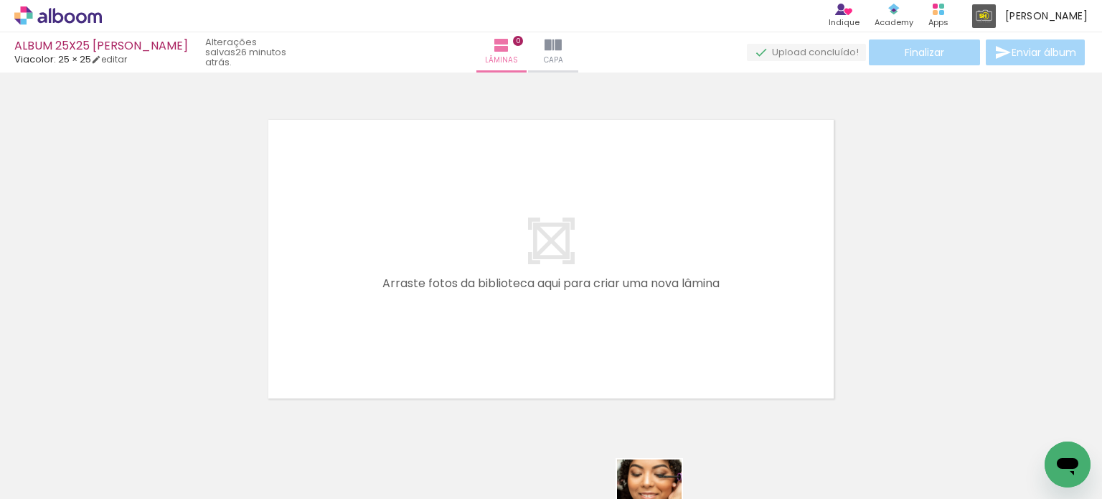
drag, startPoint x: 227, startPoint y: 486, endPoint x: 668, endPoint y: 502, distance: 441.5
click at [668, 498] on html "link( href="../../bower_components/polymer/polymer.html" rel="import" ) picture…" at bounding box center [551, 249] width 1102 height 499
